Goal: Information Seeking & Learning: Learn about a topic

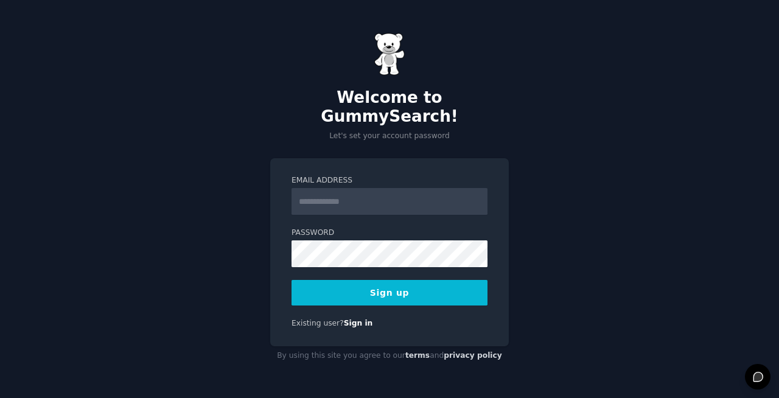
click at [339, 197] on input "Email Address" at bounding box center [389, 201] width 196 height 27
type input "**********"
click at [394, 294] on button "Sign up" at bounding box center [389, 293] width 196 height 26
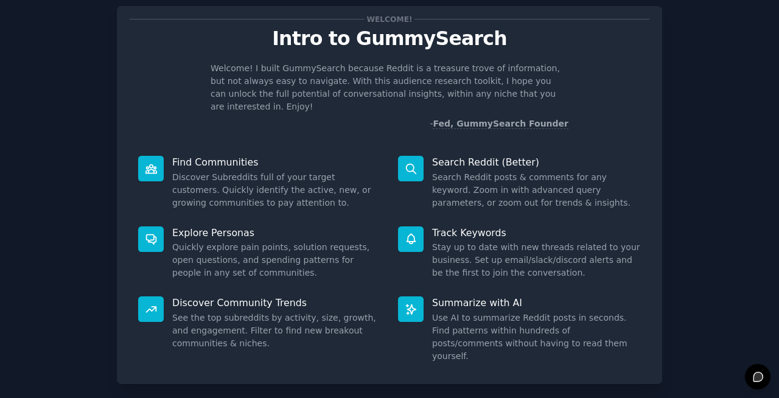
scroll to position [29, 0]
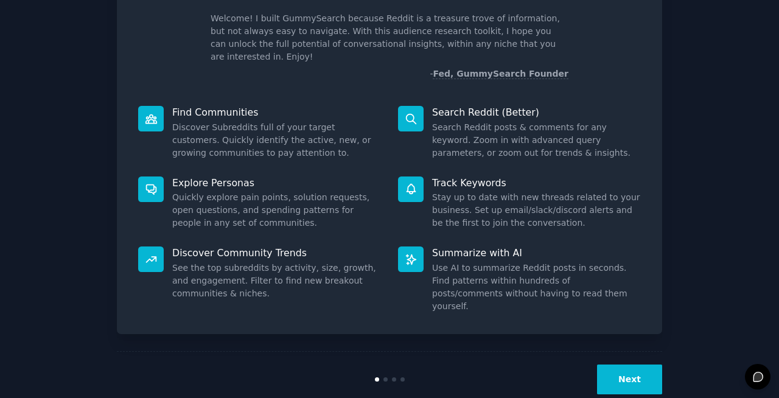
click at [615, 364] on button "Next" at bounding box center [629, 379] width 65 height 30
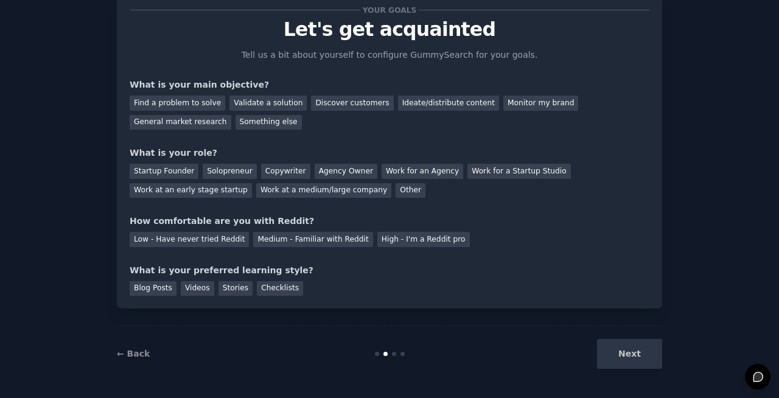
scroll to position [38, 0]
click at [195, 125] on div "General market research" at bounding box center [181, 121] width 102 height 15
click at [395, 187] on div "Other" at bounding box center [410, 190] width 30 height 15
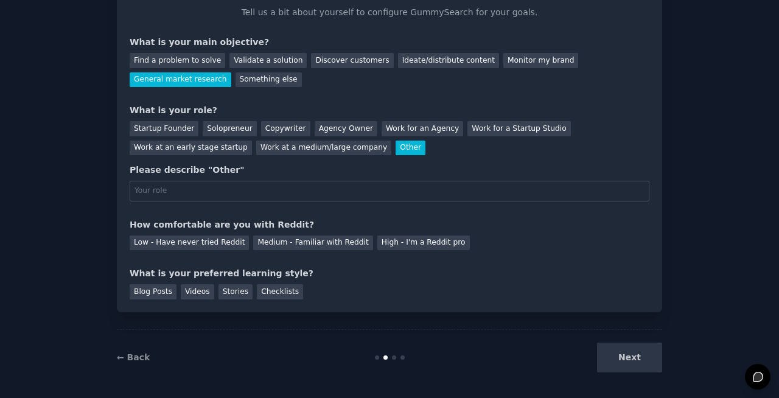
scroll to position [82, 0]
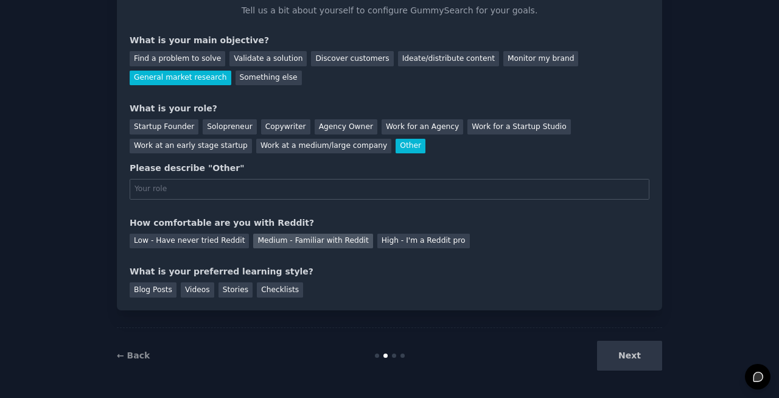
click at [287, 240] on div "Medium - Familiar with Reddit" at bounding box center [312, 241] width 119 height 15
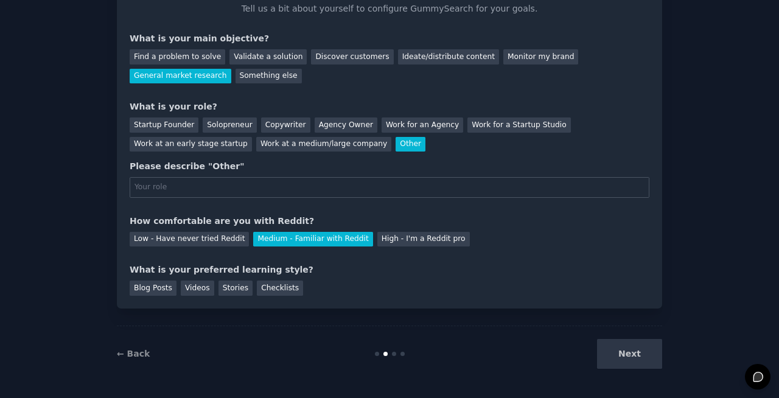
click at [626, 346] on div "Next" at bounding box center [571, 354] width 182 height 30
click at [138, 285] on div "Blog Posts" at bounding box center [153, 287] width 47 height 15
click at [622, 348] on div "Next" at bounding box center [571, 354] width 182 height 30
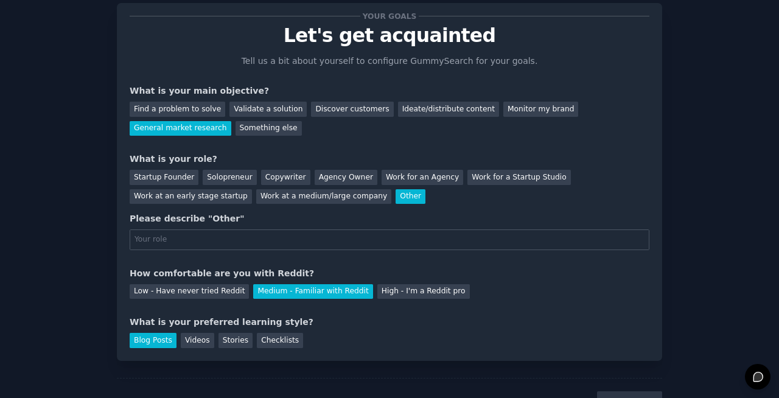
scroll to position [32, 0]
click at [199, 240] on input "text" at bounding box center [390, 239] width 520 height 21
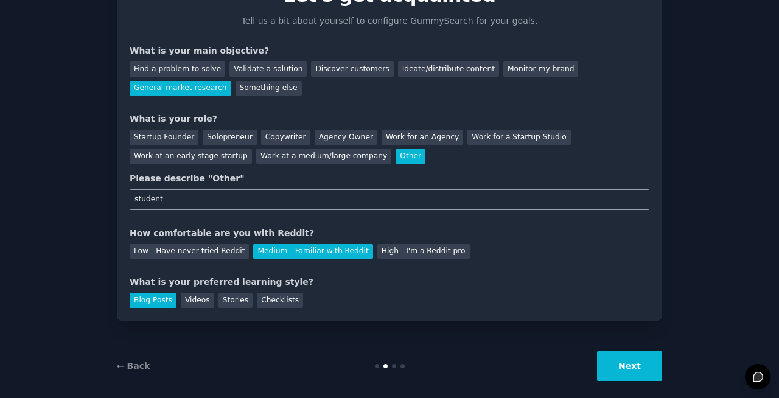
scroll to position [83, 0]
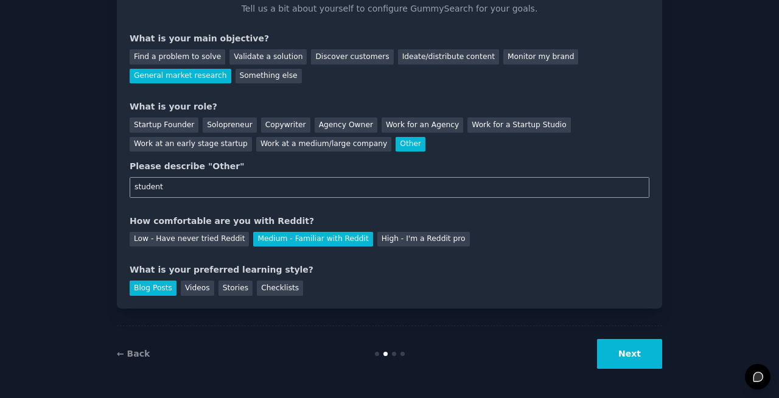
type input "student"
click at [622, 360] on button "Next" at bounding box center [629, 354] width 65 height 30
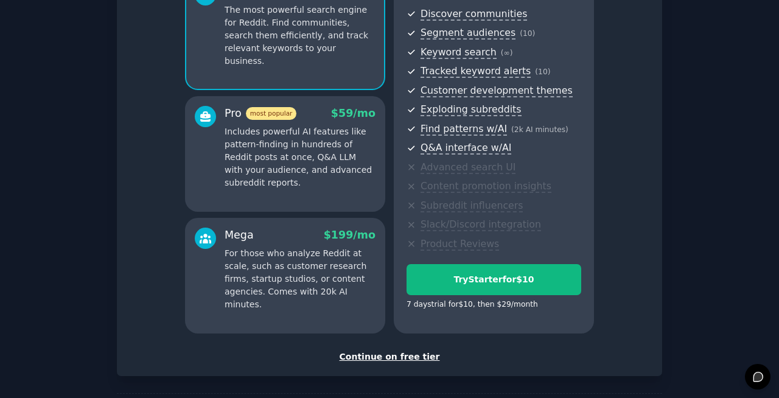
scroll to position [7, 0]
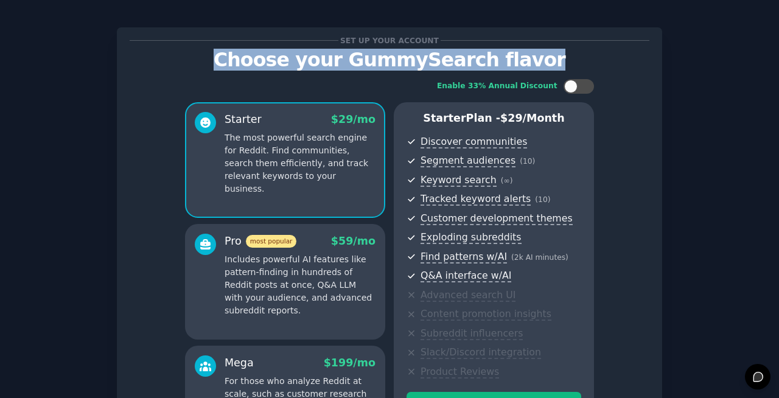
drag, startPoint x: 547, startPoint y: 65, endPoint x: 229, endPoint y: 61, distance: 317.6
click at [229, 61] on p "Choose your GummySearch flavor" at bounding box center [390, 59] width 520 height 21
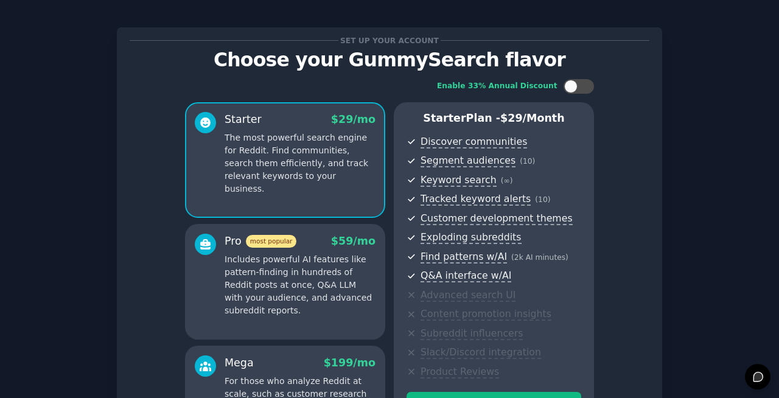
click at [445, 66] on p "Choose your GummySearch flavor" at bounding box center [390, 59] width 520 height 21
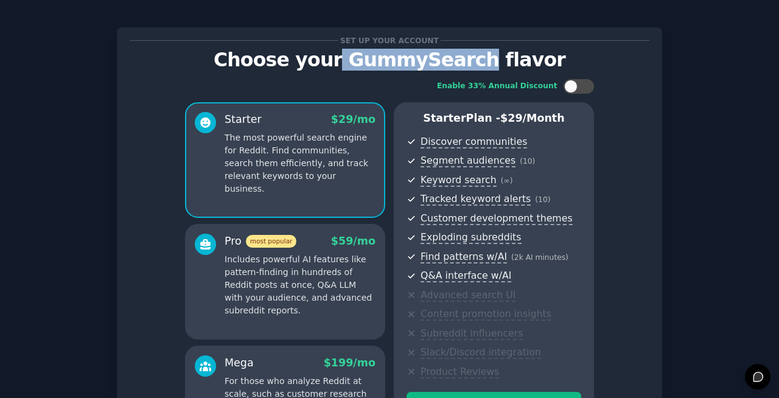
drag, startPoint x: 349, startPoint y: 62, endPoint x: 481, endPoint y: 63, distance: 132.0
click at [481, 63] on p "Choose your GummySearch flavor" at bounding box center [390, 59] width 520 height 21
copy p "GummySearch"
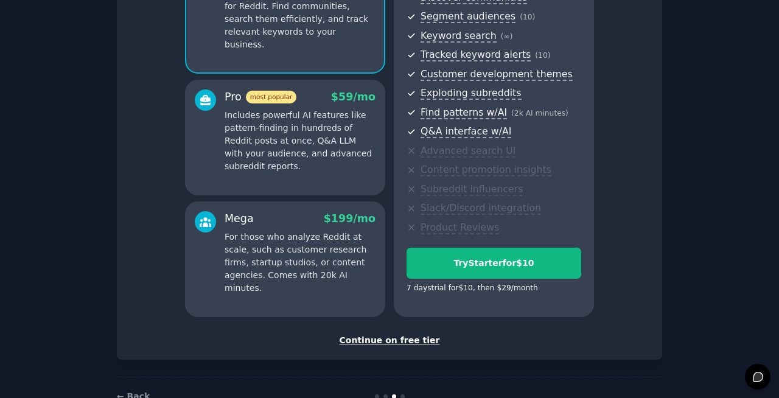
scroll to position [186, 0]
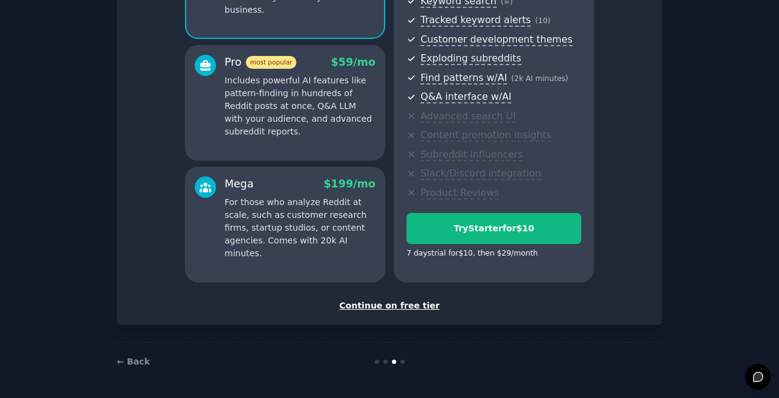
click at [407, 304] on div "Continue on free tier" at bounding box center [390, 305] width 520 height 13
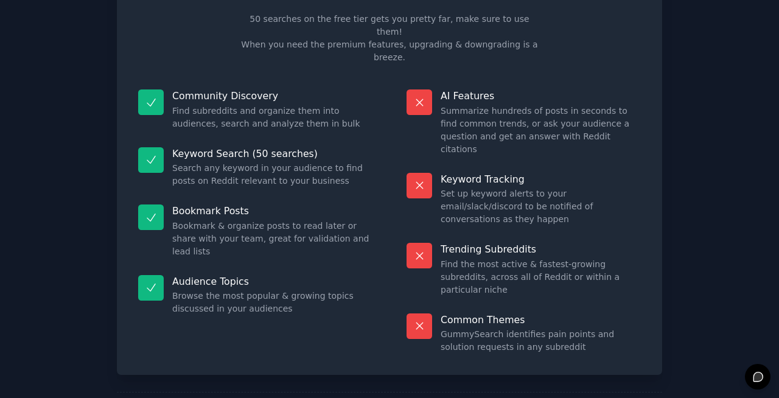
scroll to position [76, 0]
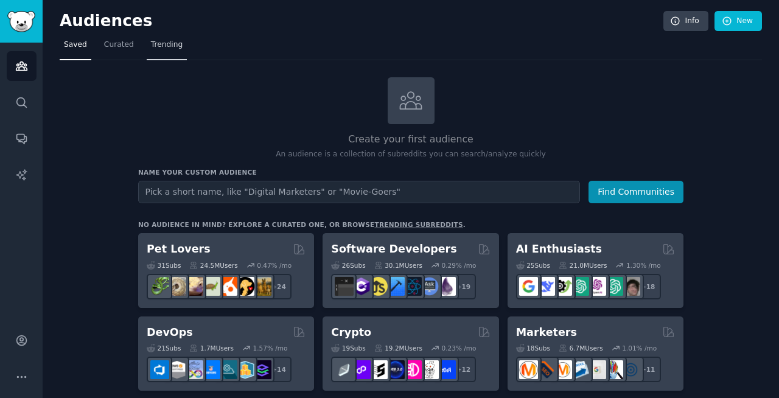
click at [163, 46] on span "Trending" at bounding box center [167, 45] width 32 height 11
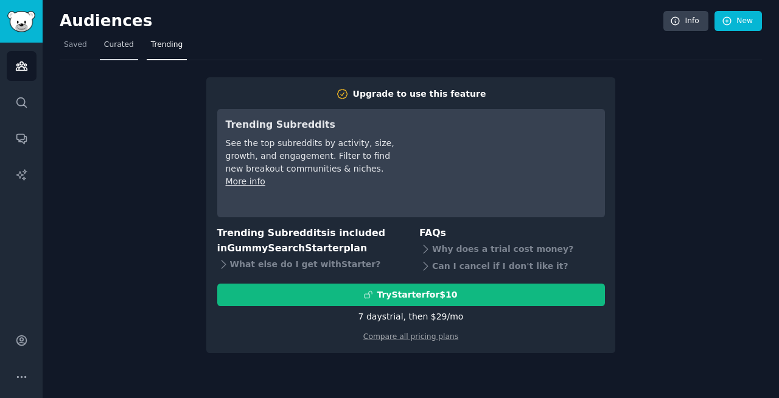
click at [120, 47] on span "Curated" at bounding box center [119, 45] width 30 height 11
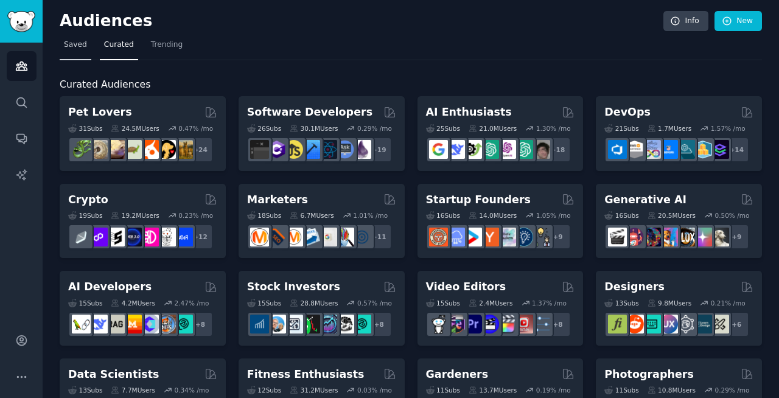
click at [69, 50] on link "Saved" at bounding box center [76, 47] width 32 height 25
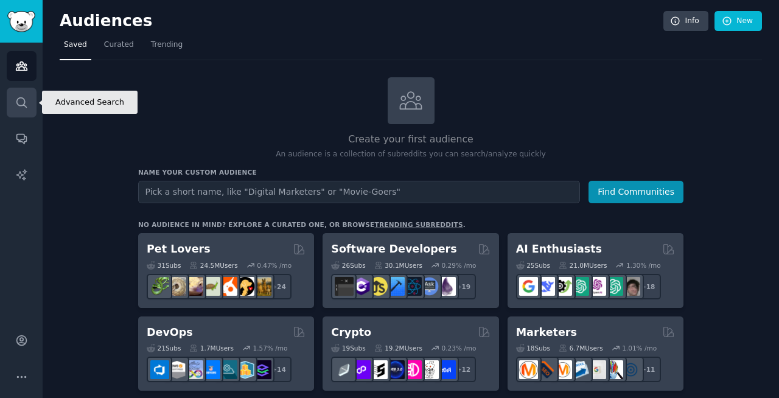
click at [18, 107] on icon "Sidebar" at bounding box center [21, 102] width 13 height 13
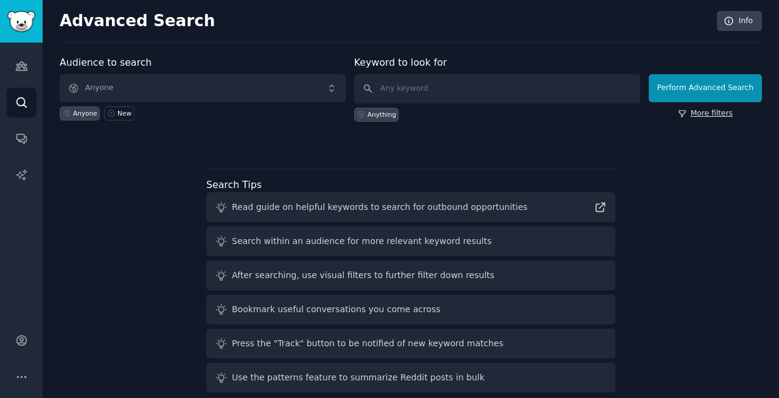
click at [707, 116] on link "More filters" at bounding box center [705, 113] width 55 height 11
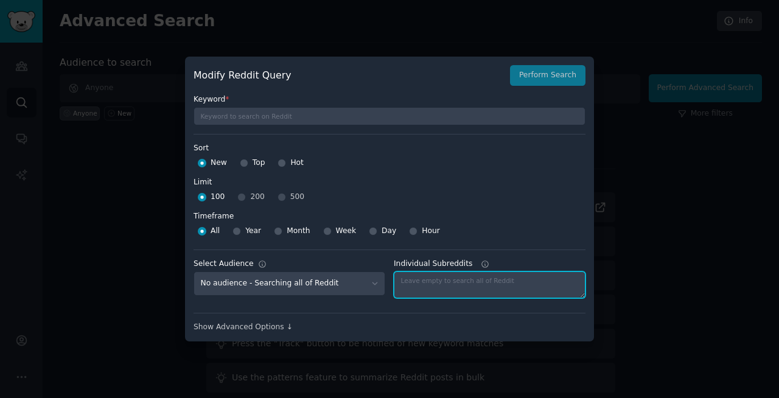
click at [439, 287] on textarea "Individual Subreddits" at bounding box center [490, 284] width 192 height 27
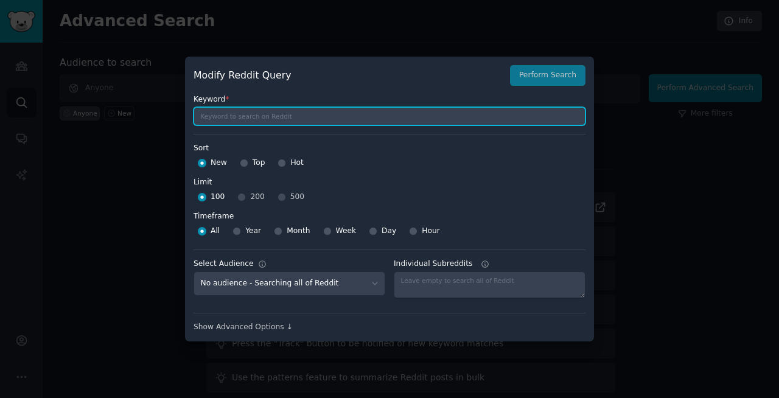
click at [251, 114] on input "text" at bounding box center [389, 116] width 392 height 18
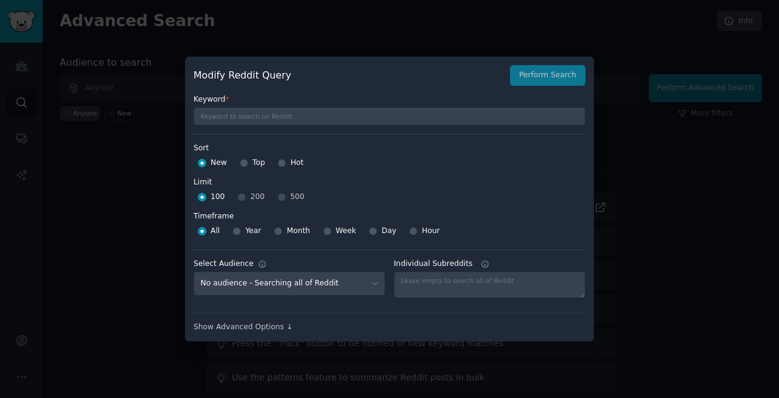
click at [672, 179] on div at bounding box center [389, 199] width 779 height 398
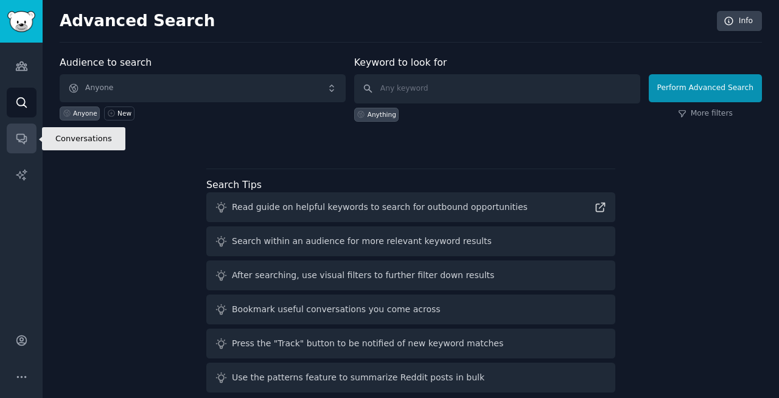
click at [15, 141] on icon "Sidebar" at bounding box center [21, 138] width 13 height 13
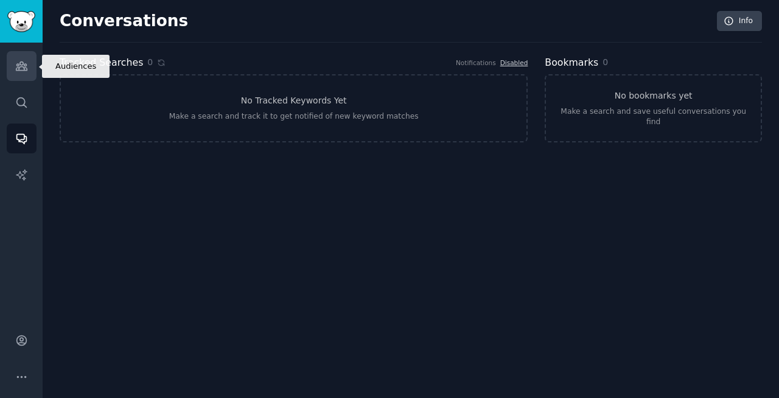
click at [26, 70] on icon "Sidebar" at bounding box center [21, 66] width 11 height 9
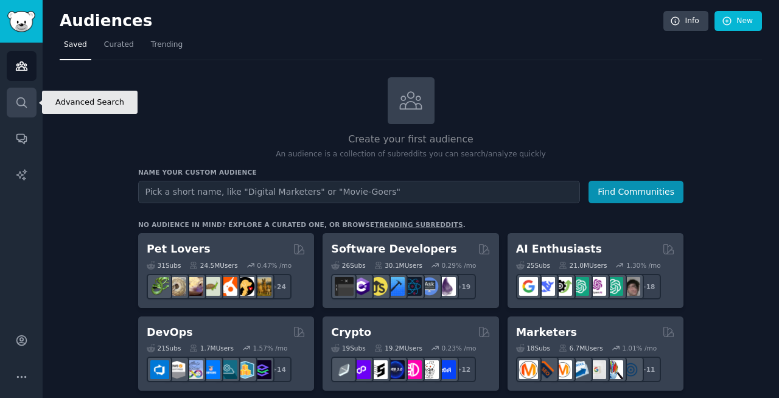
click at [21, 95] on link "Search" at bounding box center [22, 103] width 30 height 30
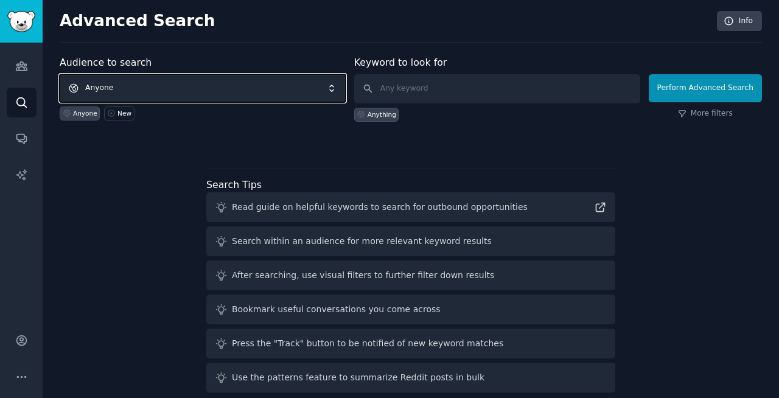
click at [158, 83] on span "Anyone" at bounding box center [203, 88] width 286 height 28
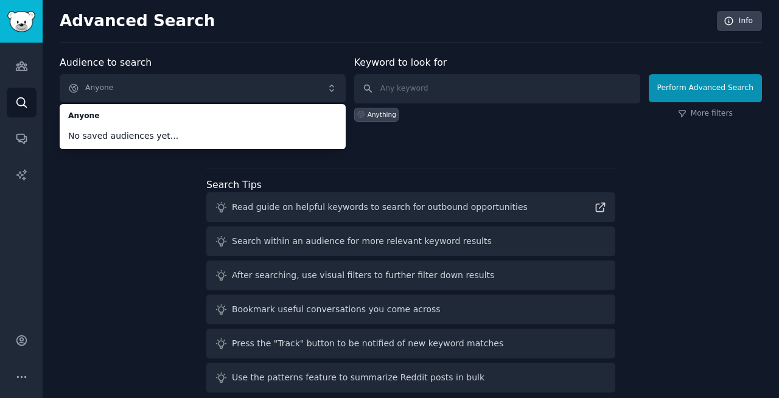
click at [108, 209] on div "Audience to search Anyone Anyone No saved audiences yet... Anyone New Keyword t…" at bounding box center [411, 226] width 702 height 342
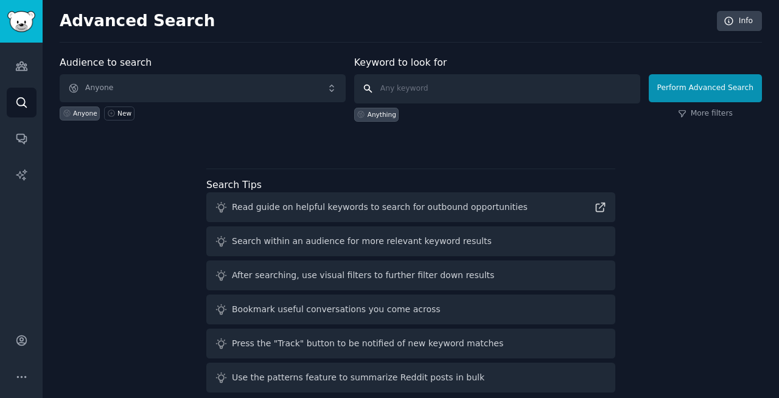
click at [422, 93] on input "text" at bounding box center [497, 88] width 286 height 29
click at [704, 114] on link "More filters" at bounding box center [705, 113] width 55 height 11
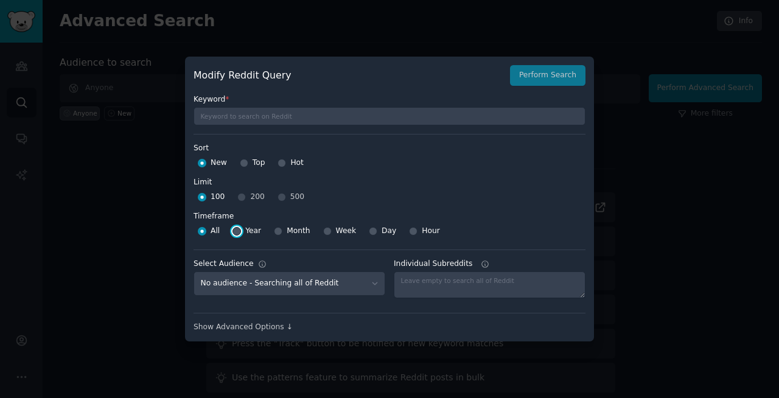
click at [236, 229] on input "Year" at bounding box center [236, 231] width 9 height 9
radio input "true"
click at [240, 197] on div "100 200 500" at bounding box center [389, 196] width 392 height 19
click at [242, 200] on div "100 200 500" at bounding box center [389, 196] width 392 height 19
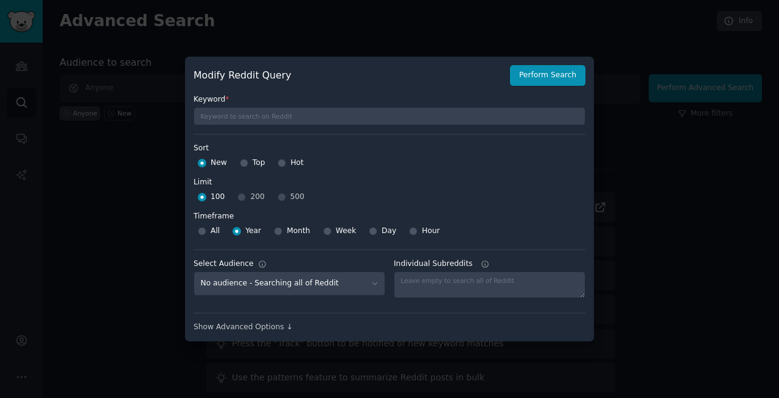
click at [241, 199] on div "100 200 500" at bounding box center [389, 196] width 392 height 19
click at [201, 197] on input "100" at bounding box center [202, 197] width 9 height 9
click at [242, 200] on div "100 200 500" at bounding box center [389, 196] width 392 height 19
click at [204, 230] on input "All" at bounding box center [202, 231] width 9 height 9
radio input "true"
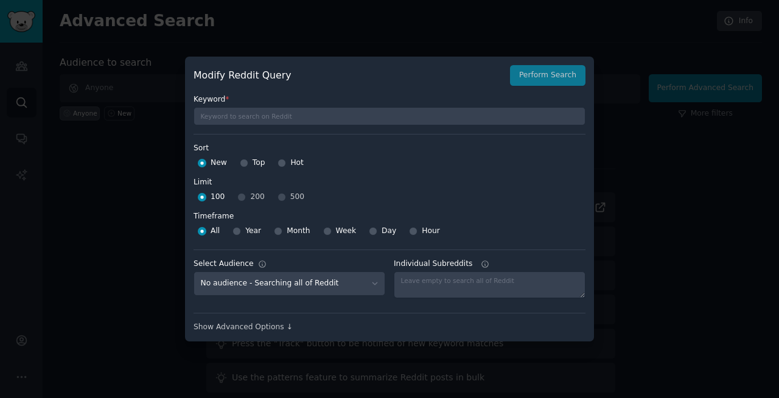
click at [243, 198] on div "100 200 500" at bounding box center [389, 196] width 392 height 19
click at [239, 234] on input "Year" at bounding box center [236, 231] width 9 height 9
radio input "true"
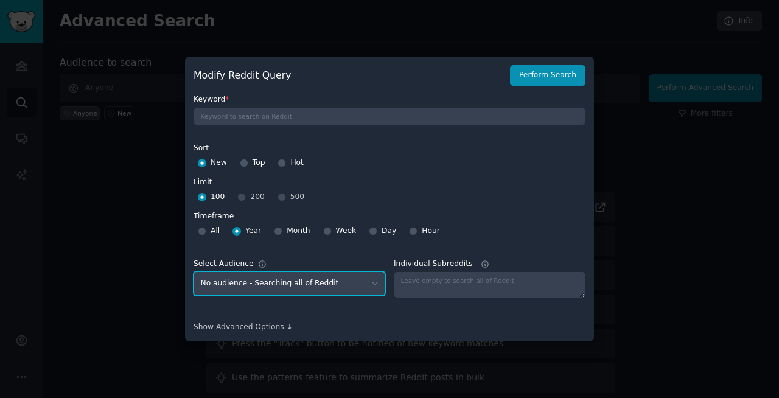
click at [353, 285] on select "No audience - Searching all of Reddit" at bounding box center [289, 283] width 192 height 25
click at [265, 324] on div "Show Advanced Options ↓" at bounding box center [389, 327] width 392 height 11
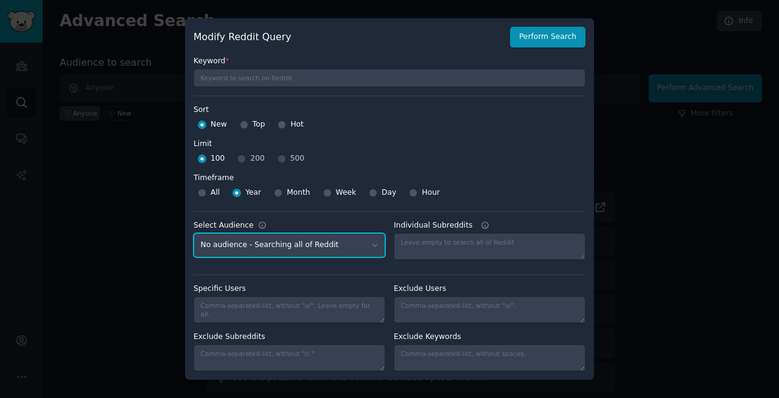
click at [322, 245] on select "No audience - Searching all of Reddit" at bounding box center [289, 245] width 192 height 25
click at [336, 248] on select "No audience - Searching all of Reddit" at bounding box center [289, 245] width 192 height 25
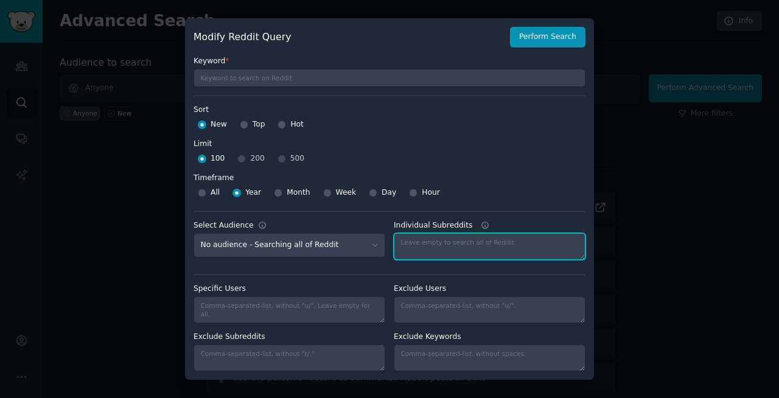
click at [459, 242] on textarea "Individual Subreddits" at bounding box center [490, 246] width 192 height 27
click at [482, 228] on icon at bounding box center [485, 225] width 7 height 7
click at [481, 233] on textarea "Individual Subreddits" at bounding box center [490, 246] width 192 height 27
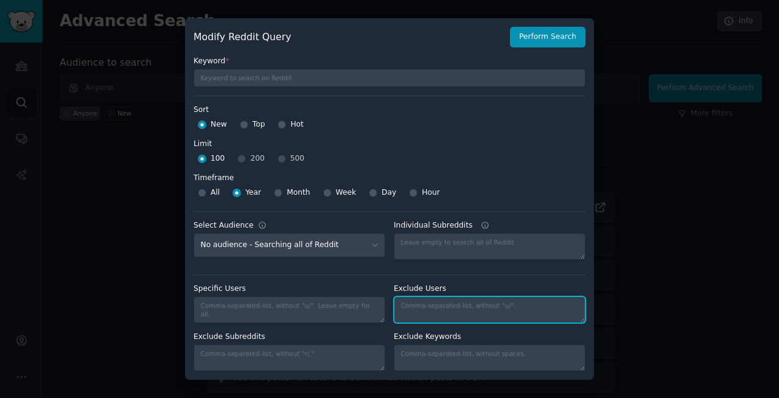
click at [426, 320] on textarea "Individual Subreddits" at bounding box center [490, 309] width 192 height 27
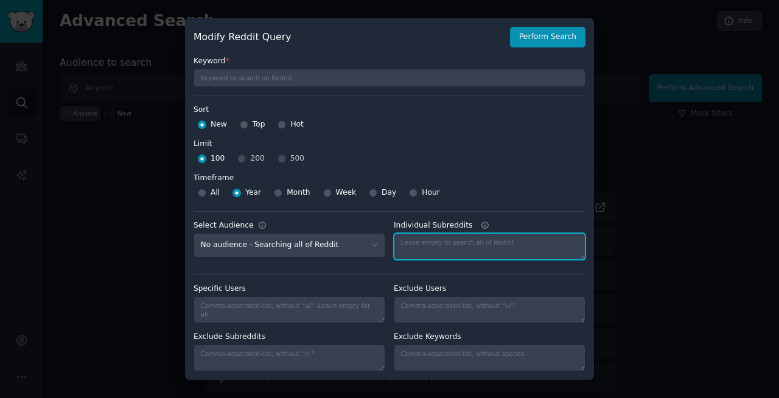
click at [463, 242] on textarea "Individual Subreddits" at bounding box center [490, 246] width 192 height 27
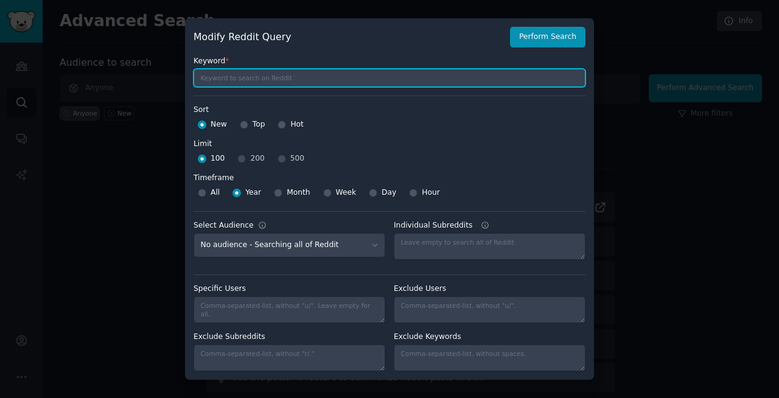
click at [328, 78] on input "text" at bounding box center [389, 78] width 392 height 18
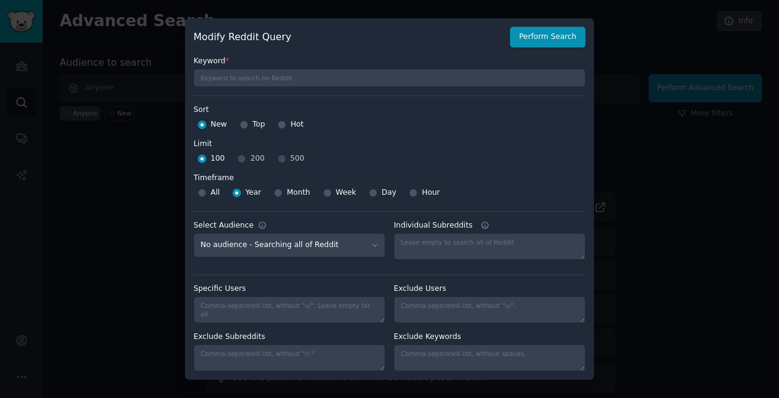
click at [644, 162] on div at bounding box center [389, 199] width 779 height 398
